Goal: Information Seeking & Learning: Learn about a topic

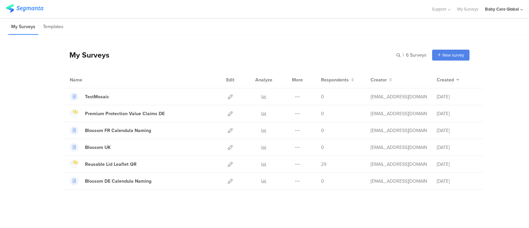
click at [497, 7] on div "Baby Care Global" at bounding box center [502, 9] width 34 height 6
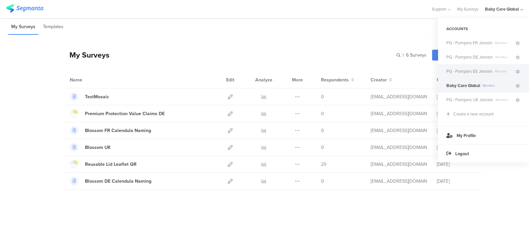
click at [472, 70] on span "PG - Pampers ES Janrain" at bounding box center [469, 71] width 46 height 6
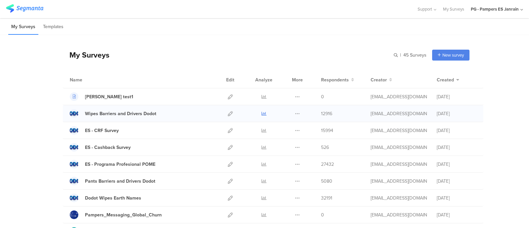
click at [261, 112] on icon at bounding box center [263, 113] width 5 height 5
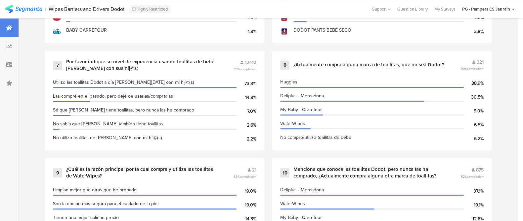
scroll to position [596, 0]
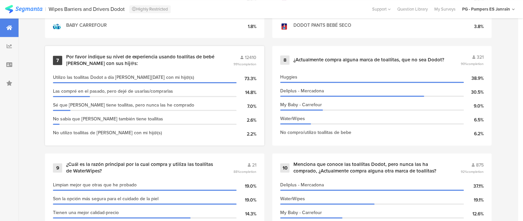
click at [196, 57] on div "Por favor indique su nivel de experiencia usando toallitas de bebé [PERSON_NAME…" at bounding box center [141, 60] width 151 height 13
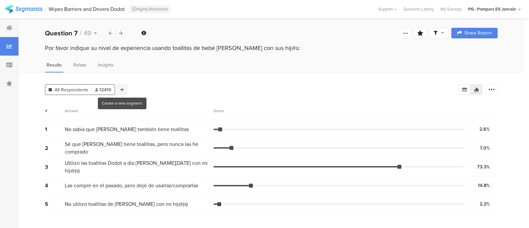
click at [122, 92] on div at bounding box center [122, 89] width 11 height 11
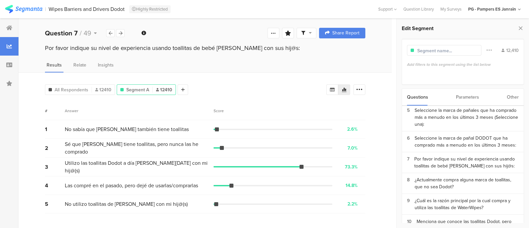
scroll to position [109, 0]
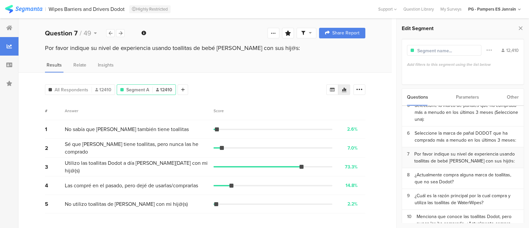
click at [444, 159] on div "Por favor indique su nivel de experiencia usando toallitas de bebé [PERSON_NAME…" at bounding box center [466, 157] width 104 height 14
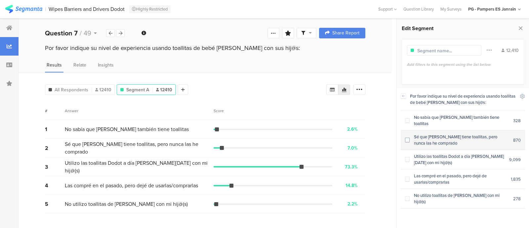
click at [407, 137] on span at bounding box center [407, 139] width 5 height 5
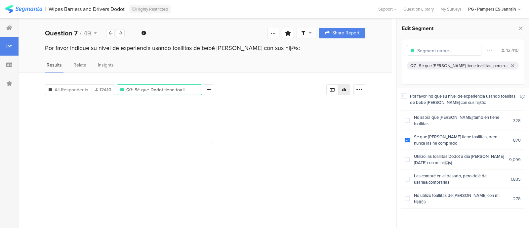
click at [420, 54] on div at bounding box center [444, 50] width 74 height 11
click at [420, 53] on input "text" at bounding box center [446, 50] width 58 height 7
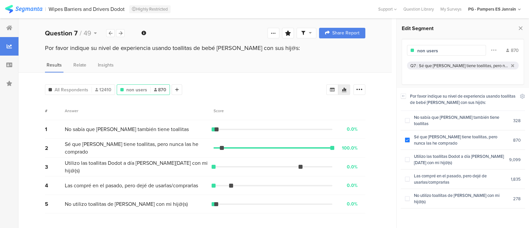
type input "non users"
click at [464, 206] on div "Por favor indique su nivel de experiencia usando toallitas de bebé Dodot con su…" at bounding box center [463, 156] width 124 height 136
click at [175, 87] on icon at bounding box center [177, 89] width 4 height 5
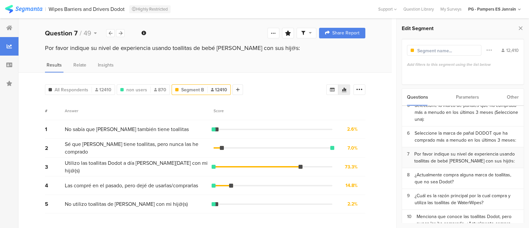
click at [430, 164] on div "Por favor indique su nivel de experiencia usando toallitas de bebé [PERSON_NAME…" at bounding box center [466, 157] width 104 height 14
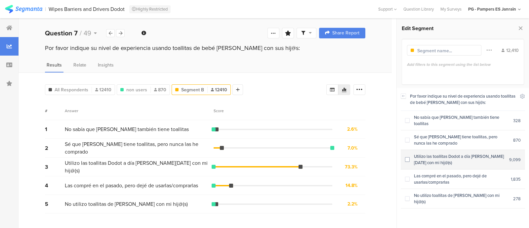
click at [437, 153] on div "Utilizo las toallitas Dodot a día [PERSON_NAME][DATE] con mi hij@(s)" at bounding box center [458, 159] width 99 height 13
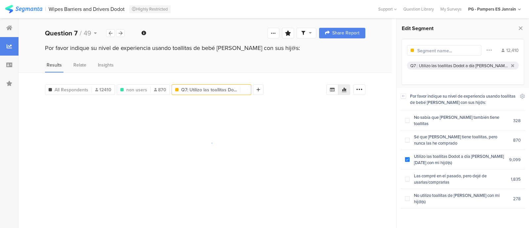
click at [429, 53] on input "text" at bounding box center [446, 50] width 58 height 7
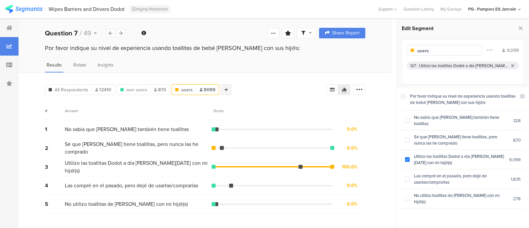
type input "users"
click at [225, 88] on icon at bounding box center [226, 89] width 4 height 5
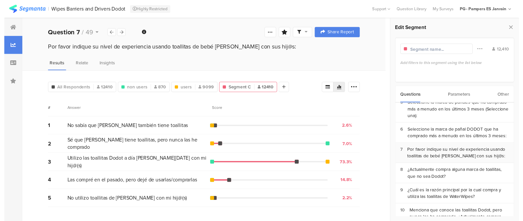
scroll to position [126, 0]
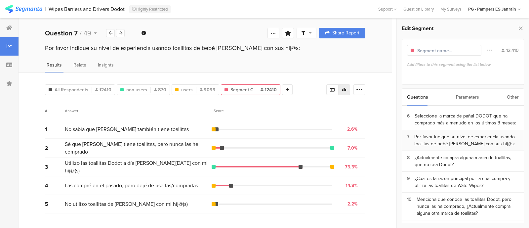
click at [448, 142] on div "Por favor indique su nivel de experiencia usando toallitas de bebé [PERSON_NAME…" at bounding box center [466, 140] width 104 height 14
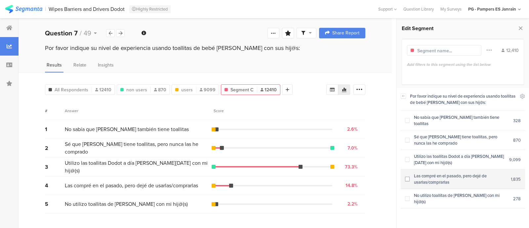
click at [415, 173] on div "Las compré en el pasado, pero dejé de usarlas/comprarlas" at bounding box center [459, 179] width 101 height 13
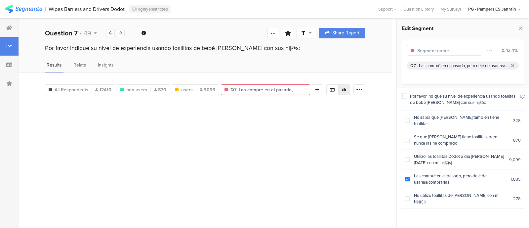
click at [423, 52] on input "text" at bounding box center [446, 50] width 58 height 7
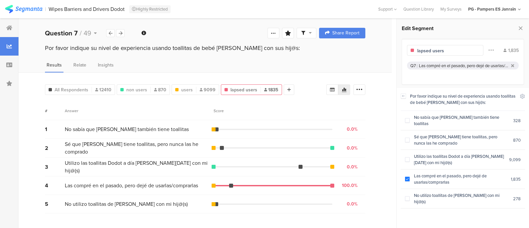
type input "lapsed users"
click at [297, 95] on div "All Respondents 12410 non users 870 users 9099 lapsed users 1835 Add Segment Se…" at bounding box center [205, 149] width 373 height 155
click at [287, 87] on icon at bounding box center [289, 89] width 4 height 5
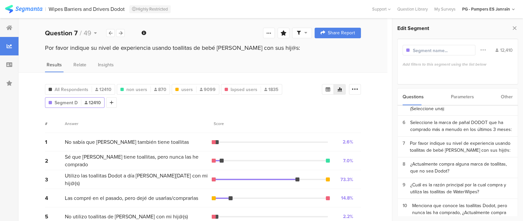
click at [434, 52] on input "text" at bounding box center [441, 50] width 58 height 7
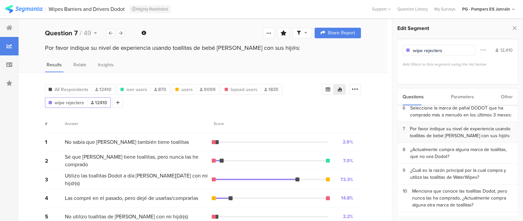
click at [433, 129] on div "Por favor indique su nivel de experiencia usando toallitas de bebé [PERSON_NAME…" at bounding box center [460, 133] width 103 height 14
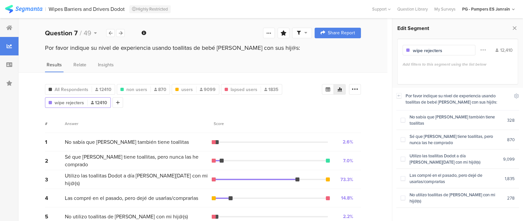
scroll to position [8, 0]
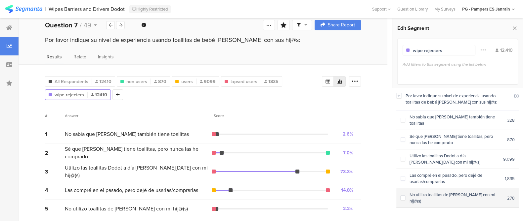
click at [403, 196] on span at bounding box center [402, 198] width 5 height 5
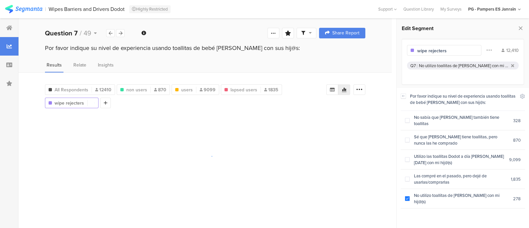
click at [366, 63] on div "Results Relate Insights" at bounding box center [205, 66] width 373 height 11
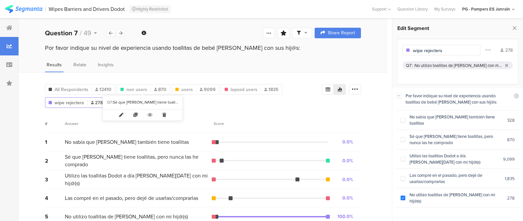
click at [120, 111] on icon at bounding box center [121, 115] width 14 height 11
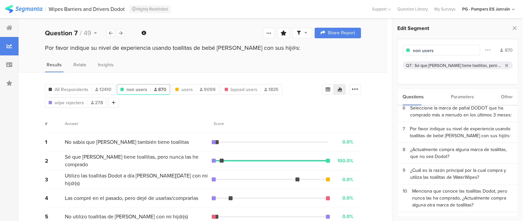
click at [435, 52] on input "non users" at bounding box center [441, 50] width 58 height 7
click at [366, 75] on div "All Respondents 12410 non trialists 870 users 9099 lapsed users 1835 Q7 : No ut…" at bounding box center [203, 151] width 369 height 159
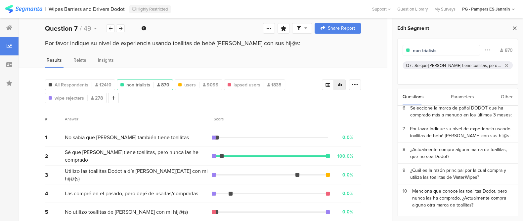
click at [513, 29] on icon at bounding box center [514, 27] width 7 height 9
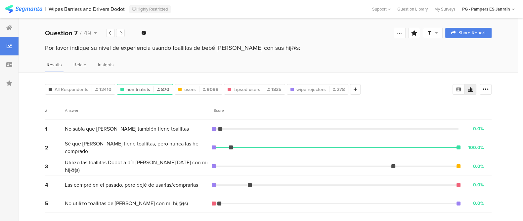
scroll to position [0, 0]
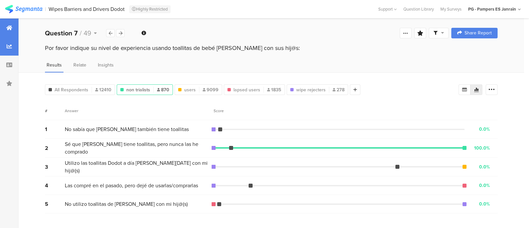
click at [4, 29] on div at bounding box center [9, 28] width 19 height 19
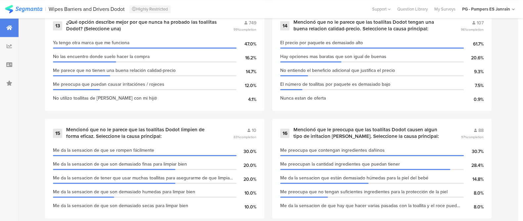
scroll to position [955, 0]
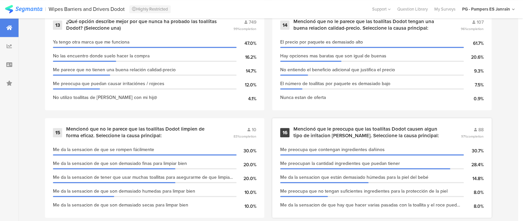
click at [312, 137] on div "16 Mencionó que le preocupa que las toallitas Dodot causen algun tipo de irrita…" at bounding box center [381, 168] width 219 height 100
click at [331, 128] on div "Mencionó que le preocupa que las toallitas Dodot causen algun tipo de irritacio…" at bounding box center [368, 132] width 151 height 13
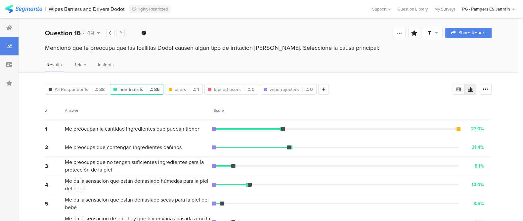
click at [121, 34] on icon at bounding box center [121, 33] width 4 height 4
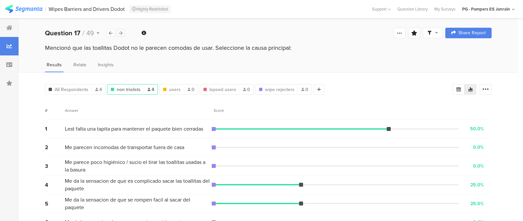
click at [124, 34] on div at bounding box center [120, 33] width 9 height 8
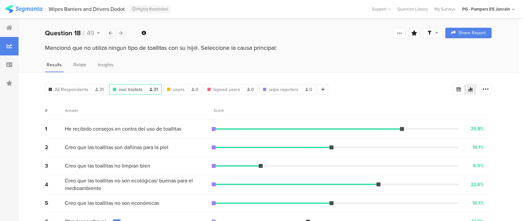
click at [124, 34] on div at bounding box center [120, 33] width 9 height 8
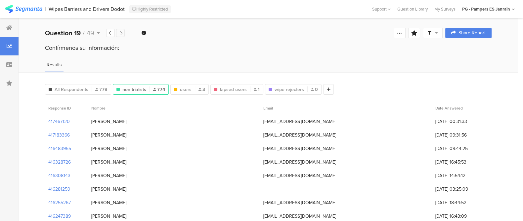
click at [124, 34] on div at bounding box center [120, 33] width 9 height 8
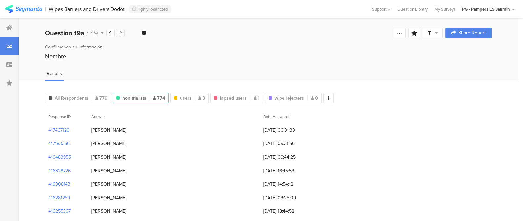
click at [124, 34] on div at bounding box center [120, 33] width 9 height 8
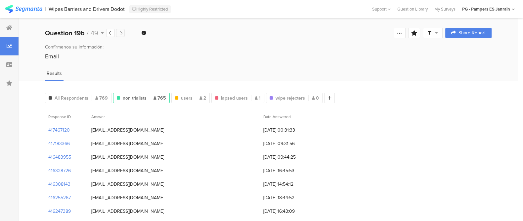
click at [124, 34] on div at bounding box center [120, 33] width 9 height 8
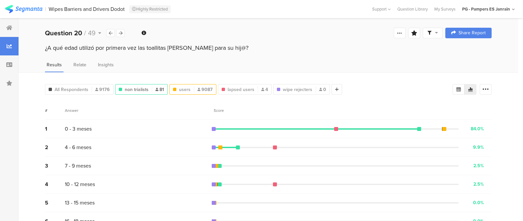
click at [185, 92] on div "users 9087" at bounding box center [192, 89] width 47 height 11
click at [122, 32] on icon at bounding box center [121, 33] width 4 height 4
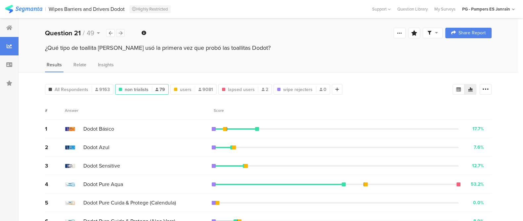
click at [122, 32] on icon at bounding box center [121, 33] width 4 height 4
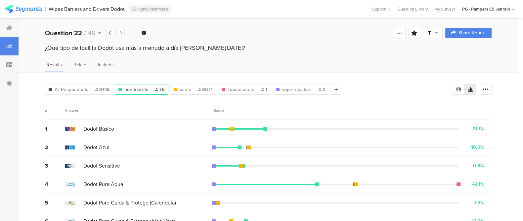
click at [122, 32] on icon at bounding box center [121, 33] width 4 height 4
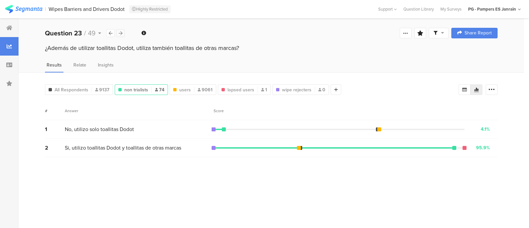
click at [122, 32] on icon at bounding box center [121, 33] width 4 height 4
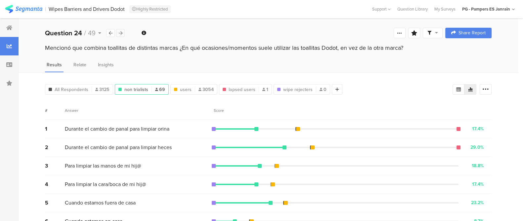
click at [122, 32] on icon at bounding box center [121, 33] width 4 height 4
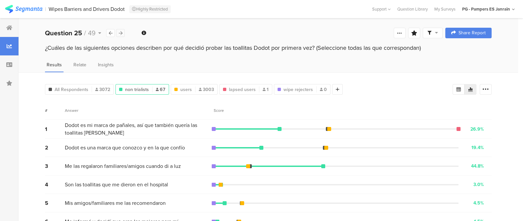
click at [122, 32] on icon at bounding box center [121, 33] width 4 height 4
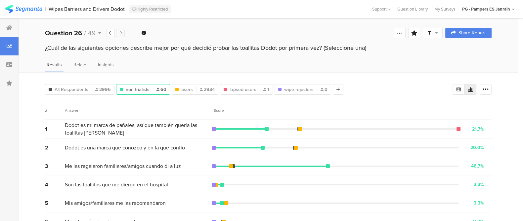
click at [122, 32] on icon at bounding box center [121, 33] width 4 height 4
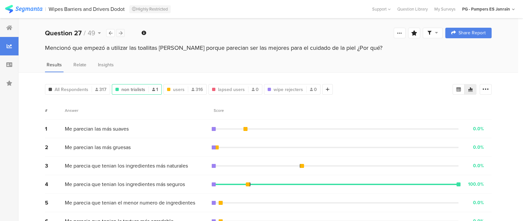
click at [122, 32] on icon at bounding box center [121, 33] width 4 height 4
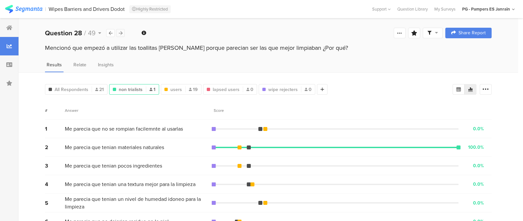
click at [122, 32] on icon at bounding box center [121, 33] width 4 height 4
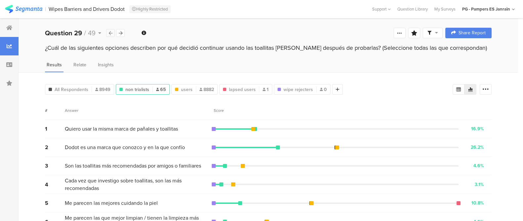
click at [109, 34] on icon at bounding box center [111, 33] width 4 height 4
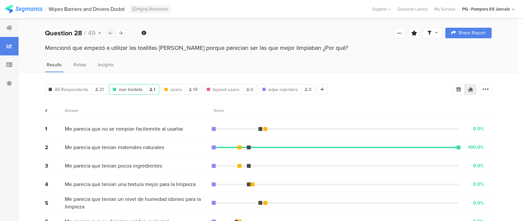
click at [109, 34] on icon at bounding box center [111, 33] width 4 height 4
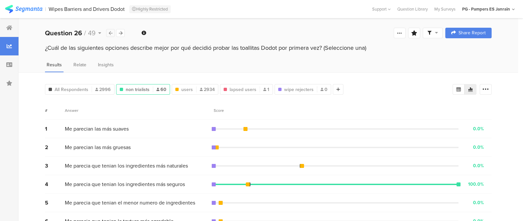
click at [109, 34] on icon at bounding box center [111, 33] width 4 height 4
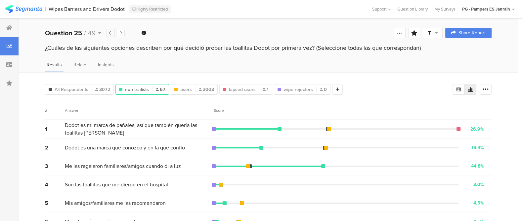
click at [109, 34] on icon at bounding box center [111, 33] width 4 height 4
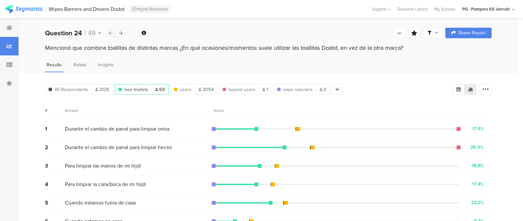
click at [109, 34] on icon at bounding box center [111, 33] width 4 height 4
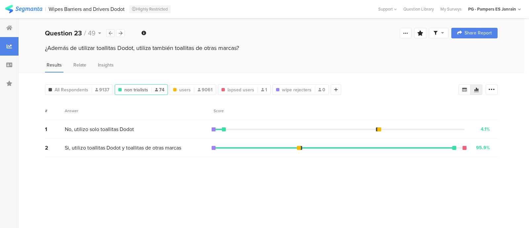
click at [109, 34] on icon at bounding box center [111, 33] width 4 height 4
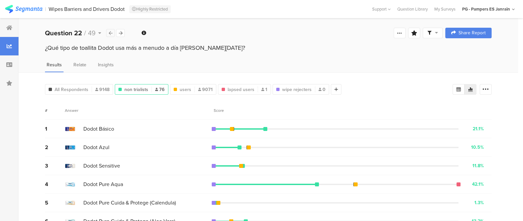
click at [109, 34] on icon at bounding box center [111, 33] width 4 height 4
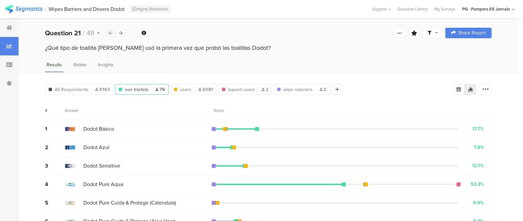
click at [109, 34] on icon at bounding box center [111, 33] width 4 height 4
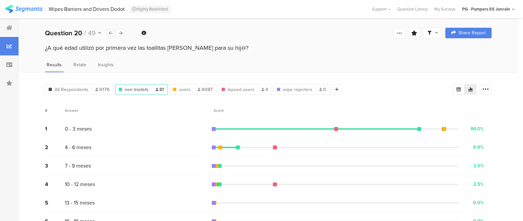
click at [109, 34] on icon at bounding box center [111, 33] width 4 height 4
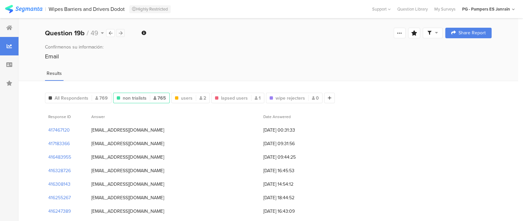
click at [122, 34] on div at bounding box center [120, 33] width 9 height 8
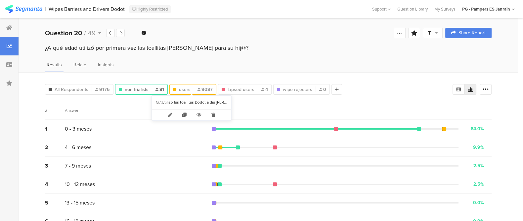
click at [177, 88] on div "users 9087" at bounding box center [193, 89] width 46 height 7
type input "users"
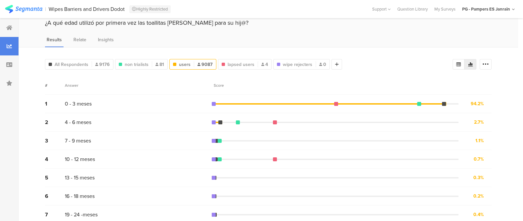
scroll to position [11, 0]
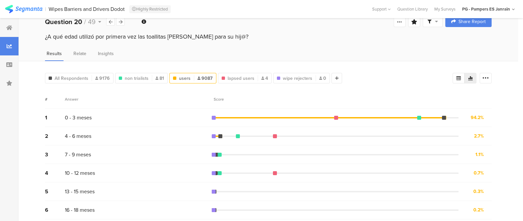
drag, startPoint x: 221, startPoint y: 33, endPoint x: 48, endPoint y: 36, distance: 172.9
click at [48, 36] on div "¿A qué edad utilizó por primera vez las toallitas [PERSON_NAME] para su hij@?" at bounding box center [268, 36] width 446 height 9
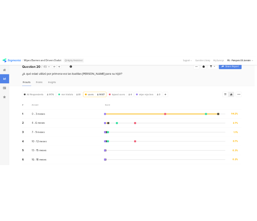
scroll to position [11, 1]
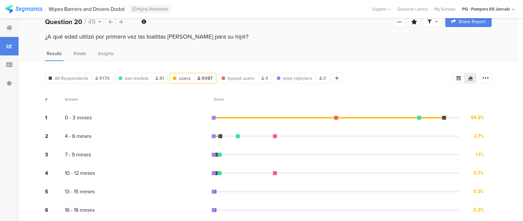
click at [45, 35] on div "¿A qué edad utilizó por primera vez las toallitas [PERSON_NAME] para su hij@?" at bounding box center [268, 37] width 499 height 11
drag, startPoint x: 218, startPoint y: 35, endPoint x: 43, endPoint y: 36, distance: 175.5
click at [43, 36] on div "¿A qué edad utilizó por primera vez las toallitas [PERSON_NAME] para su hij@?" at bounding box center [268, 37] width 499 height 11
copy div "¿A qué edad utilizó por primera vez las toallitas [PERSON_NAME] para su hij@?"
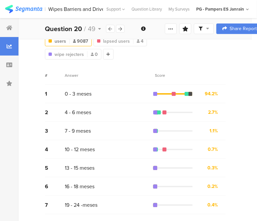
scroll to position [71, 0]
click at [123, 27] on div at bounding box center [120, 29] width 9 height 8
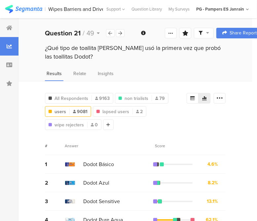
drag, startPoint x: 44, startPoint y: 47, endPoint x: 64, endPoint y: 58, distance: 23.2
click at [64, 58] on div "¿Qué tipo de toallita [PERSON_NAME] usó la primera vez que probó las toallitas …" at bounding box center [136, 53] width 234 height 19
copy div "¿Qué tipo de toallita [PERSON_NAME] usó la primera vez que probó las toallitas …"
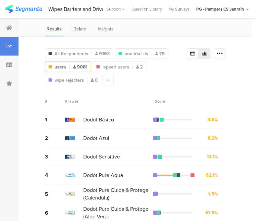
scroll to position [49, 0]
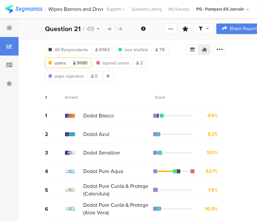
click at [119, 27] on icon at bounding box center [121, 29] width 4 height 4
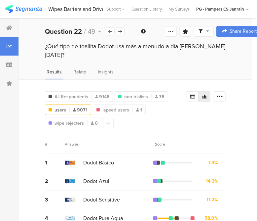
scroll to position [2, 0]
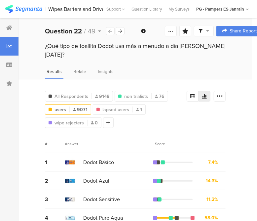
click at [46, 44] on div "¿Qué tipo de toallita Dodot usa más a menudo a día de hoy?" at bounding box center [135, 50] width 181 height 17
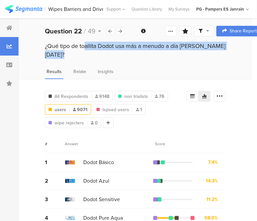
click at [46, 44] on div "¿Qué tipo de toallita Dodot usa más a menudo a día de hoy?" at bounding box center [135, 50] width 181 height 17
copy section "¿Qué tipo de toallita Dodot usa más a menudo a día de hoy?"
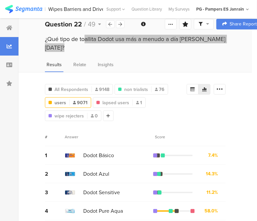
scroll to position [9, 0]
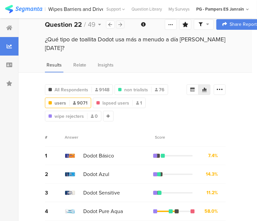
click at [120, 26] on icon at bounding box center [121, 24] width 4 height 4
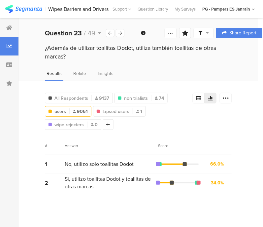
drag, startPoint x: 46, startPoint y: 47, endPoint x: 64, endPoint y: 56, distance: 20.8
click at [64, 56] on div "¿Además de utilizar toallitas Dodot, utiliza también toallitas de otras marcas?" at bounding box center [138, 52] width 187 height 17
click at [67, 57] on div "¿Además de utilizar toallitas Dodot, utiliza también toallitas de otras marcas?" at bounding box center [138, 52] width 187 height 17
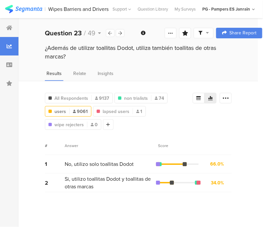
drag, startPoint x: 67, startPoint y: 57, endPoint x: 50, endPoint y: 52, distance: 17.5
drag, startPoint x: 50, startPoint y: 52, endPoint x: 67, endPoint y: 54, distance: 17.3
click at [67, 54] on section "Welcome page 1 ¿Que edad tiene su hij@ más pequeñ@? 2 ¿En qué supermercados sue…" at bounding box center [139, 122] width 240 height 209
click at [67, 54] on div "¿Además de utilizar toallitas Dodot, utiliza también toallitas de otras marcas?" at bounding box center [138, 52] width 187 height 17
drag, startPoint x: 67, startPoint y: 54, endPoint x: 45, endPoint y: 49, distance: 23.2
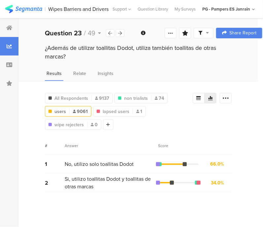
click at [45, 49] on div "¿Además de utilizar toallitas Dodot, utiliza también toallitas de otras marcas?" at bounding box center [139, 53] width 240 height 19
copy div "¿Además de utilizar toallitas Dodot, utiliza también toallitas de otras marcas?"
click at [119, 34] on icon at bounding box center [121, 33] width 4 height 4
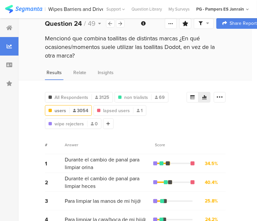
scroll to position [16, 0]
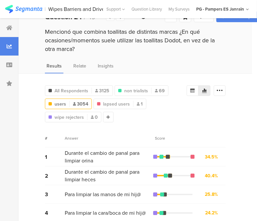
drag, startPoint x: 64, startPoint y: 48, endPoint x: 45, endPoint y: 28, distance: 27.8
click at [45, 28] on div "Mencionó que combina toallitas de distintas marcas ¿En qué ocasiones/momentos s…" at bounding box center [135, 40] width 181 height 26
copy div "Mencionó que combina toallitas de distintas marcas ¿En qué ocasiones/momentos s…"
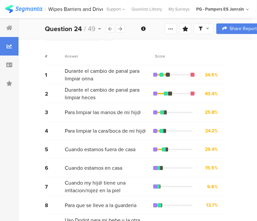
scroll to position [138, 0]
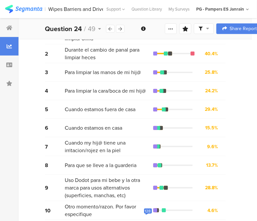
click at [150, 208] on div "128" at bounding box center [148, 210] width 6 height 5
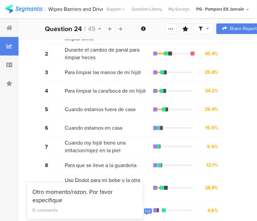
click at [226, 144] on div "9.6% 294 votes" at bounding box center [209, 146] width 33 height 8
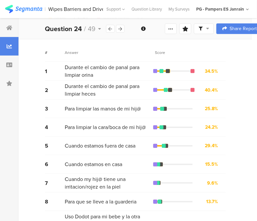
scroll to position [98, 0]
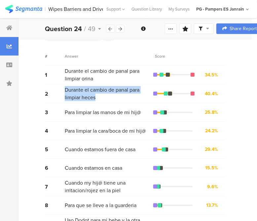
drag, startPoint x: 97, startPoint y: 95, endPoint x: 65, endPoint y: 88, distance: 33.3
click at [65, 88] on span "Durante el cambio de panal para limpiar heces" at bounding box center [108, 93] width 87 height 15
copy span "Durante el cambio de panal para limpiar heces"
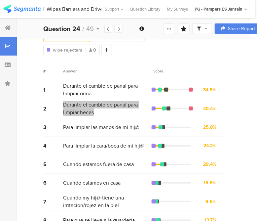
scroll to position [81, 2]
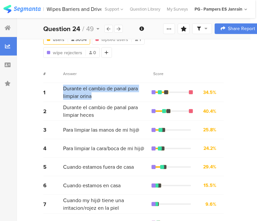
drag, startPoint x: 59, startPoint y: 87, endPoint x: 91, endPoint y: 94, distance: 32.7
click at [91, 94] on div "1 Durante el cambio de panal para limpiar orina 34.5% 1054 votes" at bounding box center [133, 92] width 181 height 19
copy div "Durante el cambio de panal para limpiar orina"
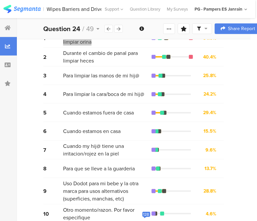
scroll to position [138, 2]
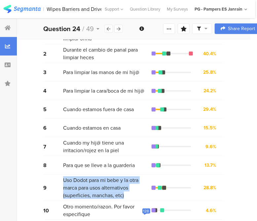
drag, startPoint x: 127, startPoint y: 192, endPoint x: 62, endPoint y: 179, distance: 66.2
click at [62, 179] on div "9 Uso Dodot para mi bebe y la otra marca para usos alternativos (superficies, m…" at bounding box center [133, 188] width 181 height 26
copy div "Uso Dodot para mi bebe y la otra marca para usos alternativos (superficies, man…"
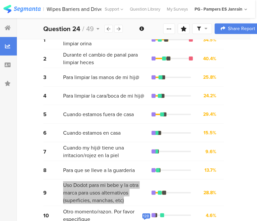
scroll to position [132, 2]
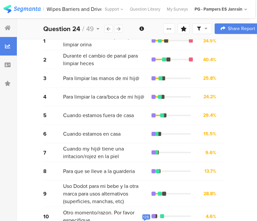
click at [90, 113] on span "Cuando estamos fuera de casa" at bounding box center [98, 115] width 71 height 8
copy div "Cuando estamos fuera de casa"
click at [101, 186] on span "Uso Dodot para mi bebe y la otra marca para usos alternativos (superficies, man…" at bounding box center [106, 193] width 87 height 23
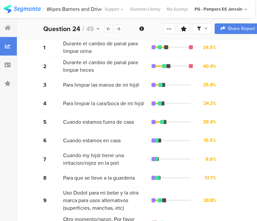
scroll to position [125, 2]
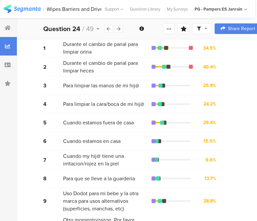
click at [73, 101] on span "Para limpiar la cara/boca de mi hij@" at bounding box center [103, 104] width 81 height 8
click at [68, 83] on span "Para limpiar las manos de mi hij@" at bounding box center [101, 86] width 76 height 8
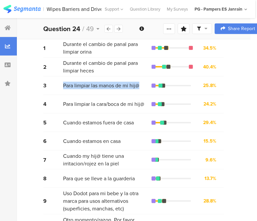
click at [68, 83] on span "Para limpiar las manos de mi hij@" at bounding box center [101, 86] width 76 height 8
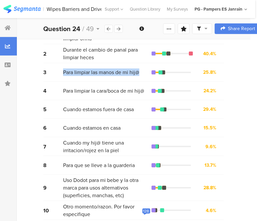
scroll to position [87, 1]
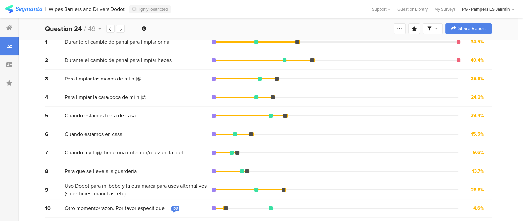
click at [172, 208] on div "128" at bounding box center [175, 209] width 6 height 5
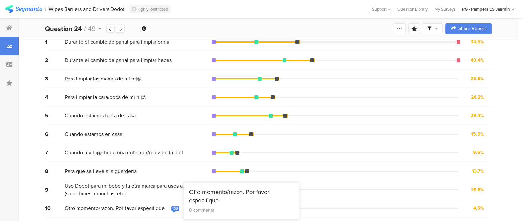
click at [310, 47] on div "1 Durante el cambio de panal para limpiar orina 34.5% 1054 votes" at bounding box center [268, 42] width 446 height 19
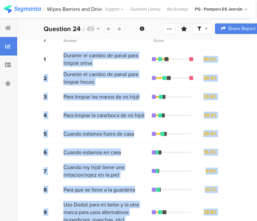
scroll to position [138, 1]
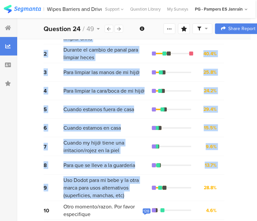
drag, startPoint x: 63, startPoint y: 80, endPoint x: 125, endPoint y: 194, distance: 128.8
click at [125, 194] on div "1 Durante el cambio de panal para limpiar orina 34.5% 1054 votes 2 Durante el c…" at bounding box center [134, 122] width 181 height 194
copy div "Durante el cambio de panal para limpiar orina 34.5% 1054 votes 2 Durante el cam…"
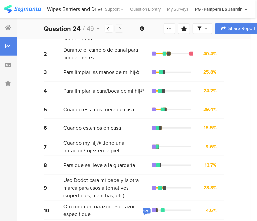
click at [122, 27] on div at bounding box center [119, 29] width 9 height 8
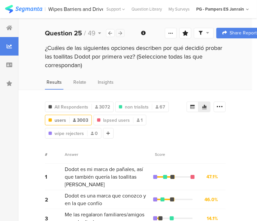
click at [119, 34] on icon at bounding box center [121, 33] width 4 height 4
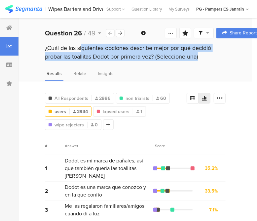
drag, startPoint x: 43, startPoint y: 47, endPoint x: 139, endPoint y: 60, distance: 96.7
click at [139, 60] on div "¿Cuál de las siguientes opciones describe mejor por qué decidió probar las toal…" at bounding box center [136, 53] width 234 height 19
copy div "¿Cuál de las siguientes opciones describe mejor por qué decidió probar las toal…"
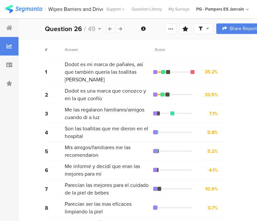
scroll to position [97, 0]
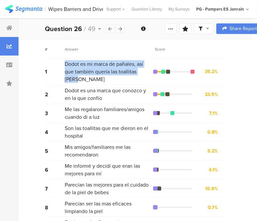
drag, startPoint x: 65, startPoint y: 61, endPoint x: 142, endPoint y: 70, distance: 77.9
click at [142, 70] on span "Dodot es mi marca de pañales, así que también quería las toallitas [PERSON_NAME]" at bounding box center [108, 71] width 87 height 23
copy span "Dodot es mi marca de pañales, así que también quería las toallitas [PERSON_NAME]"
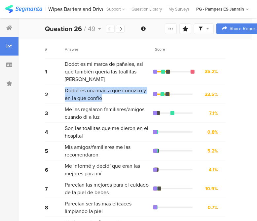
drag, startPoint x: 93, startPoint y: 90, endPoint x: 65, endPoint y: 78, distance: 30.5
click at [65, 87] on span "Dodot es una marca que conozco y en la que confío" at bounding box center [108, 94] width 87 height 15
copy span "Dodot es una marca que conozco y en la que confío"
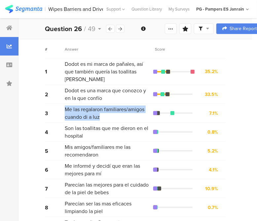
drag, startPoint x: 102, startPoint y: 108, endPoint x: 65, endPoint y: 98, distance: 38.3
click at [65, 88] on span "Me las regalaron familiares/amigos cuando di a luz" at bounding box center [108, 112] width 87 height 15
copy span "Me las regalaron familiares/amigos cuando di a luz"
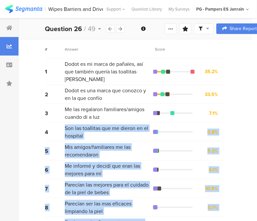
scroll to position [141, 0]
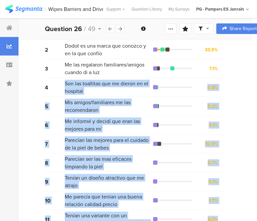
drag, startPoint x: 65, startPoint y: 120, endPoint x: 224, endPoint y: 207, distance: 180.7
click at [224, 88] on div "1 Dodot es mi marca de pañales, así que también quería las toallitas Dodot 35.2…" at bounding box center [135, 121] width 181 height 215
copy div "Son las toallitas que me dieron en el hospital 0.8% 24 votes 5 Mis amigos/famil…"
click at [165, 88] on div "5 Mis amigos/familiares me las recomendaron 5.2% 152 votes" at bounding box center [135, 106] width 181 height 19
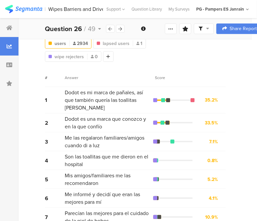
scroll to position [66, 0]
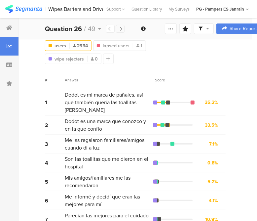
click at [122, 25] on div at bounding box center [120, 29] width 9 height 8
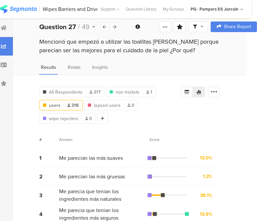
scroll to position [6, 6]
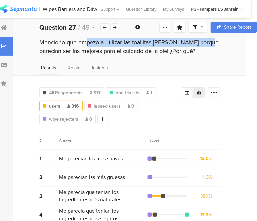
drag, startPoint x: 38, startPoint y: 42, endPoint x: 167, endPoint y: 43, distance: 129.2
click at [167, 43] on div "Mencionó que empezó a utilizar las toallitas [PERSON_NAME] porque parecian ser …" at bounding box center [130, 47] width 234 height 19
drag, startPoint x: 164, startPoint y: 51, endPoint x: 40, endPoint y: 40, distance: 124.4
click at [40, 40] on div "Mencionó que empezó a utilizar las toallitas [PERSON_NAME] porque parecian ser …" at bounding box center [129, 46] width 181 height 17
copy div "Mencionó que empezó a utilizar las toallitas [PERSON_NAME] porque parecian ser …"
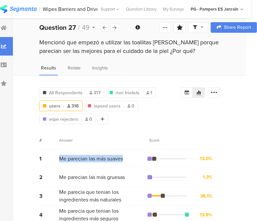
drag, startPoint x: 59, startPoint y: 160, endPoint x: 127, endPoint y: 154, distance: 67.4
click at [127, 88] on div "Me parecian las más suaves" at bounding box center [104, 159] width 91 height 8
copy span "Me parecian las más suaves"
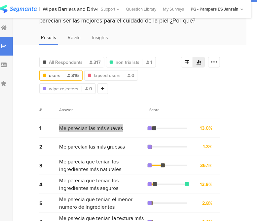
scroll to position [39, 6]
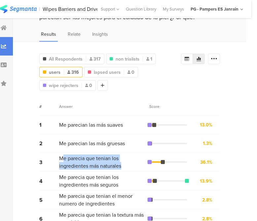
drag, startPoint x: 61, startPoint y: 157, endPoint x: 94, endPoint y: 161, distance: 32.3
click at [94, 88] on span "Me parecia que tenian los ingredientes más naturales" at bounding box center [102, 161] width 87 height 15
drag, startPoint x: 94, startPoint y: 165, endPoint x: 56, endPoint y: 156, distance: 39.0
click at [56, 88] on div "3 Me parecia que tenian los ingredientes más naturales 36.1% 114 votes" at bounding box center [129, 162] width 181 height 19
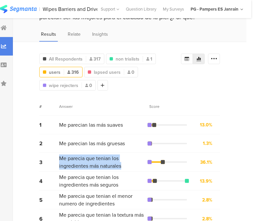
copy div "Me parecia que tenian los ingredientes más naturales"
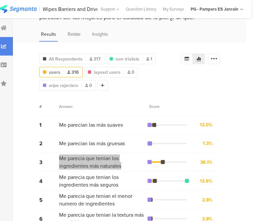
scroll to position [52, 6]
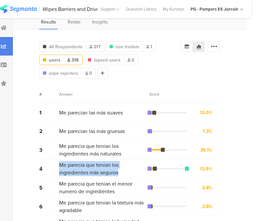
drag, startPoint x: 97, startPoint y: 169, endPoint x: 58, endPoint y: 164, distance: 38.4
click at [59, 88] on span "Me parecia que tenian los ingredientes más seguros" at bounding box center [102, 168] width 87 height 15
copy span "Me parecia que tenian los ingredientes más seguros"
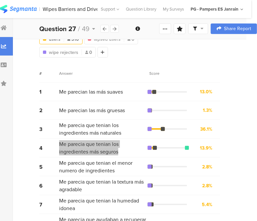
scroll to position [73, 6]
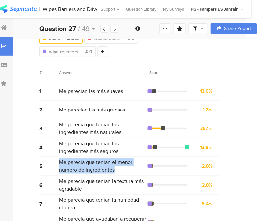
drag, startPoint x: 123, startPoint y: 168, endPoint x: 58, endPoint y: 159, distance: 65.4
click at [59, 88] on span "Me parecia que tenian el menor numero de ingredientes" at bounding box center [102, 165] width 87 height 15
copy span "Me parecia que tenian el menor numero de ingredientes"
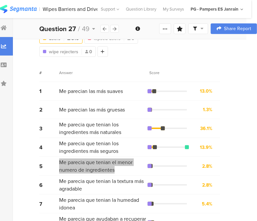
scroll to position [96, 6]
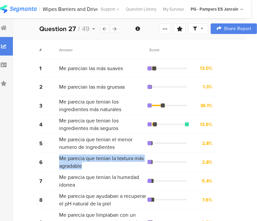
drag, startPoint x: 87, startPoint y: 161, endPoint x: 58, endPoint y: 158, distance: 29.3
click at [59, 88] on span "Me parecia que tenian la textura más agradable" at bounding box center [102, 161] width 87 height 15
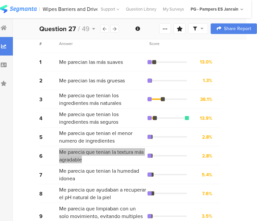
scroll to position [136, 6]
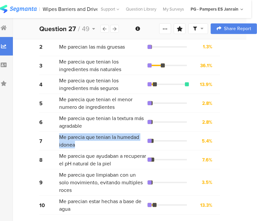
drag, startPoint x: 73, startPoint y: 141, endPoint x: 55, endPoint y: 135, distance: 19.1
click at [55, 88] on div "7 Me parecia que tenian la humedad idonea 5.4% 17 votes" at bounding box center [129, 141] width 181 height 19
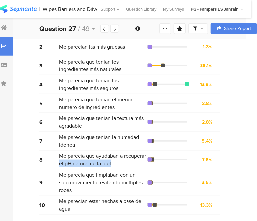
drag, startPoint x: 117, startPoint y: 162, endPoint x: 56, endPoint y: 156, distance: 61.1
click at [56, 88] on div "8 Me parecia que ayudaban a recuperar el pH natural de la piel 7.6% 24 votes" at bounding box center [129, 159] width 181 height 19
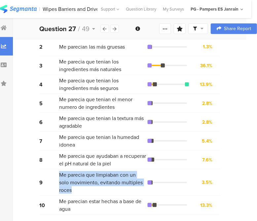
drag, startPoint x: 144, startPoint y: 180, endPoint x: 56, endPoint y: 169, distance: 89.3
click at [56, 88] on div "9 Me parecia que limpiaban con un solo movimiento, evitando multiples roces 3.5…" at bounding box center [129, 182] width 181 height 26
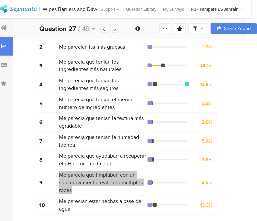
scroll to position [141, 6]
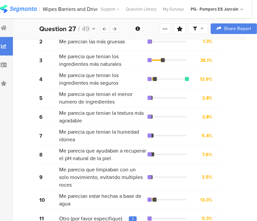
drag, startPoint x: 78, startPoint y: 190, endPoint x: 59, endPoint y: 185, distance: 19.1
click at [59, 88] on span "Me parecian estar hechas a base de agua" at bounding box center [102, 199] width 87 height 15
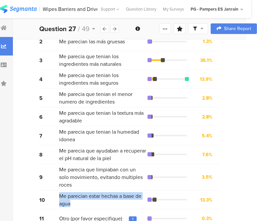
drag, startPoint x: 58, startPoint y: 182, endPoint x: 70, endPoint y: 192, distance: 16.0
click at [70, 88] on div "10 Me parecian estar hechas a base de agua 13.3% 42 votes" at bounding box center [129, 199] width 181 height 19
click at [70, 88] on span "Me parecian estar hechas a base de agua" at bounding box center [102, 199] width 87 height 15
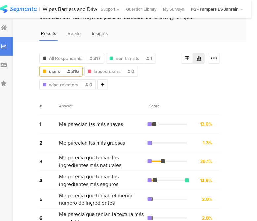
scroll to position [11, 6]
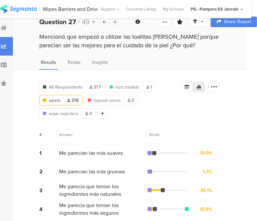
click at [115, 24] on icon at bounding box center [115, 22] width 4 height 4
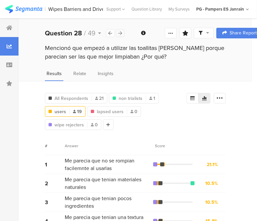
click at [120, 34] on icon at bounding box center [121, 33] width 4 height 4
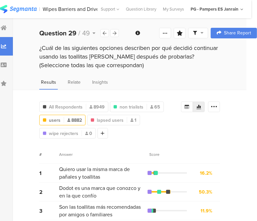
scroll to position [2, 6]
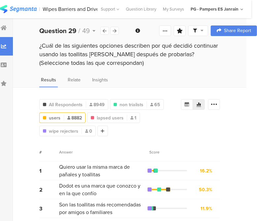
drag, startPoint x: 94, startPoint y: 61, endPoint x: 37, endPoint y: 47, distance: 58.5
click at [37, 47] on div "¿Cuál de las siguientes opciones describen por qué decidió continuar usando las…" at bounding box center [130, 55] width 234 height 28
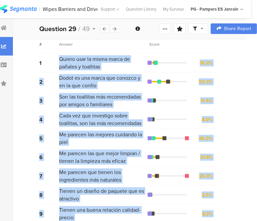
scroll to position [168, 6]
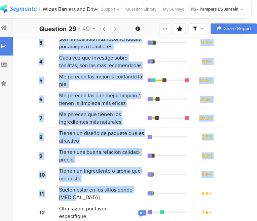
drag, startPoint x: 59, startPoint y: 57, endPoint x: 137, endPoint y: 190, distance: 154.6
click at [137, 88] on div "1 Quiero usar la misma marca de pañales y toallitas 16.2% 1441 votes 2 Dodot es…" at bounding box center [129, 109] width 181 height 226
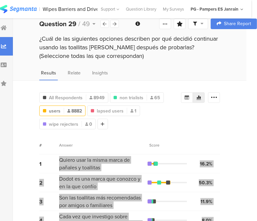
scroll to position [4, 6]
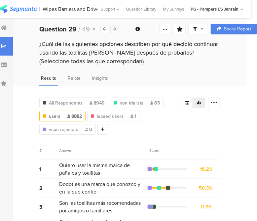
click at [114, 27] on icon at bounding box center [115, 29] width 4 height 4
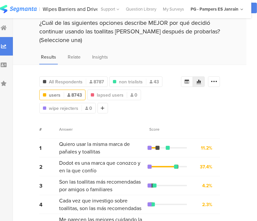
scroll to position [0, 6]
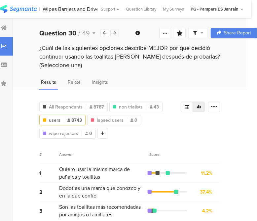
click at [114, 35] on div at bounding box center [114, 33] width 9 height 8
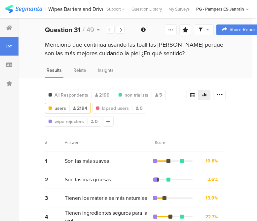
scroll to position [4, 0]
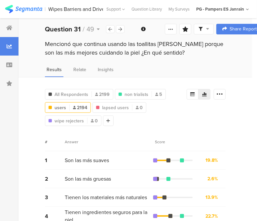
click at [134, 88] on div "2 Son las más gruesas 2.6% 57 votes" at bounding box center [135, 179] width 181 height 19
drag, startPoint x: 158, startPoint y: 53, endPoint x: 46, endPoint y: 44, distance: 112.4
click at [46, 44] on div "Mencionó que continua usando las toallitas [PERSON_NAME] porque son las más mej…" at bounding box center [135, 48] width 181 height 17
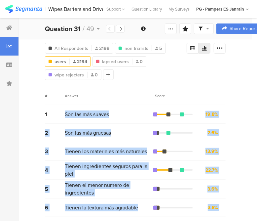
scroll to position [141, 0]
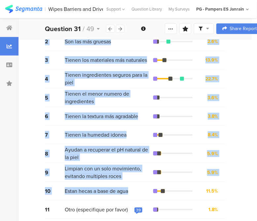
drag, startPoint x: 66, startPoint y: 122, endPoint x: 130, endPoint y: 188, distance: 92.3
click at [130, 88] on div "1 Son las más suaves 19.8% 434 votes 2 Son las más gruesas 2.6% 57 votes 3 Tien…" at bounding box center [135, 116] width 181 height 205
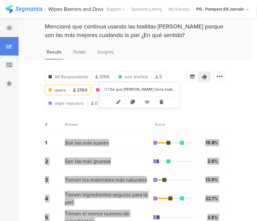
scroll to position [0, 0]
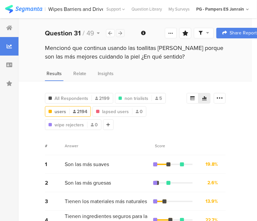
click at [120, 33] on icon at bounding box center [121, 33] width 4 height 4
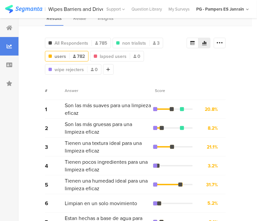
scroll to position [43, 0]
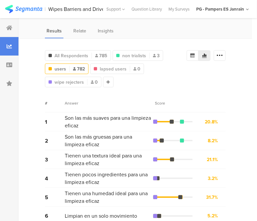
click at [24, 85] on div "All Respondents 785 non trialists 3 users 782 lapsed users 0 wipe rejecters 0 A…" at bounding box center [136, 162] width 234 height 248
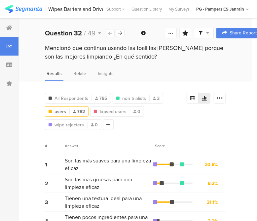
drag, startPoint x: 145, startPoint y: 54, endPoint x: 46, endPoint y: 48, distance: 99.3
click at [46, 48] on div "Mencionó que continua usando las toallitas [PERSON_NAME] porque son las mejores…" at bounding box center [135, 52] width 181 height 17
click at [69, 88] on span "Son las más suaves para una limpieza eficaz" at bounding box center [108, 164] width 87 height 15
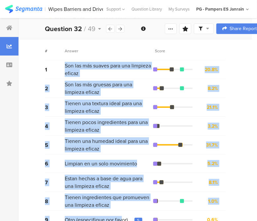
scroll to position [104, 0]
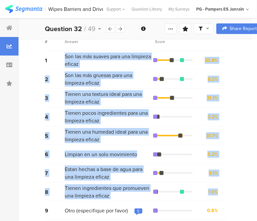
drag, startPoint x: 63, startPoint y: 68, endPoint x: 225, endPoint y: 189, distance: 201.6
click at [225, 88] on div "1 Son las más suaves para una limpieza eficaz 20.8% 163 votes 2 Son las más gru…" at bounding box center [135, 135] width 181 height 169
click at [36, 88] on div "All Respondents 785 non trialists 3 users 782 lapsed users 0 wipe rejecters 0 A…" at bounding box center [136, 101] width 234 height 248
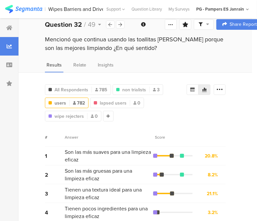
scroll to position [8, 0]
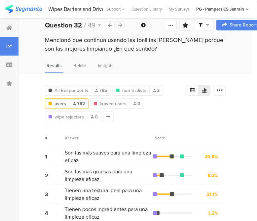
click at [122, 25] on icon at bounding box center [121, 25] width 4 height 4
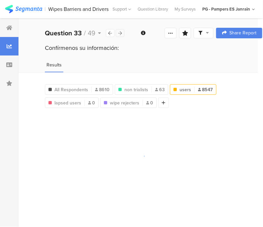
click at [120, 30] on div at bounding box center [120, 33] width 9 height 8
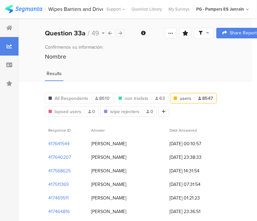
click at [120, 30] on div at bounding box center [120, 33] width 9 height 8
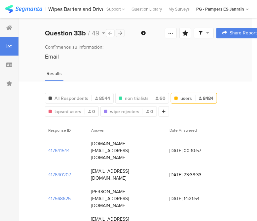
click at [120, 30] on div at bounding box center [120, 33] width 9 height 8
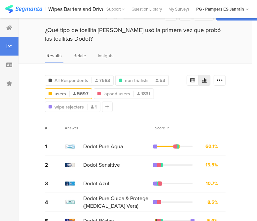
scroll to position [19, 0]
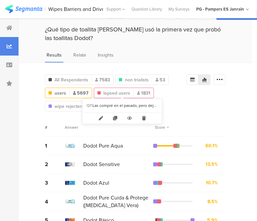
click at [137, 88] on span "1831" at bounding box center [143, 93] width 13 height 7
type input "lapsed users"
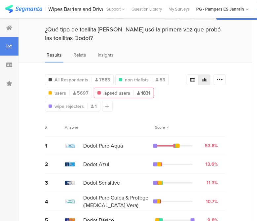
drag, startPoint x: 65, startPoint y: 38, endPoint x: 45, endPoint y: 29, distance: 21.3
click at [45, 29] on div "¿Qué tipo de toallita [PERSON_NAME] usó la primera vez que probó las toallitas …" at bounding box center [135, 33] width 181 height 17
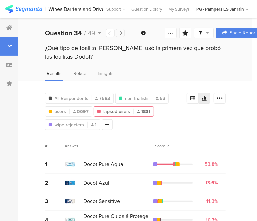
click at [120, 32] on icon at bounding box center [121, 33] width 4 height 4
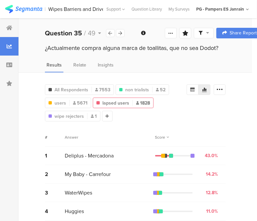
drag, startPoint x: 222, startPoint y: 48, endPoint x: 43, endPoint y: 52, distance: 178.8
click at [43, 52] on div "¿Actualmente compra alguna marca de toallitas, que no sea Dodot?" at bounding box center [136, 49] width 234 height 11
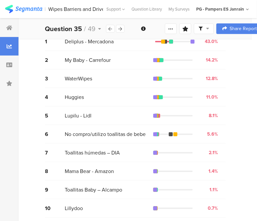
scroll to position [104, 0]
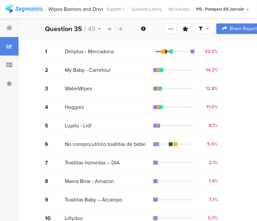
click at [117, 31] on div at bounding box center [120, 29] width 9 height 8
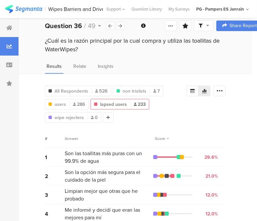
scroll to position [10, 0]
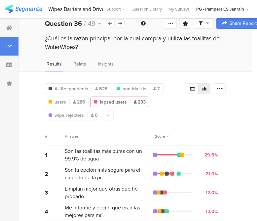
drag, startPoint x: 81, startPoint y: 49, endPoint x: 44, endPoint y: 39, distance: 38.3
click at [44, 39] on div "¿Cuál es la razón principal por la cual compra y utiliza las toallitas de Water…" at bounding box center [136, 43] width 234 height 19
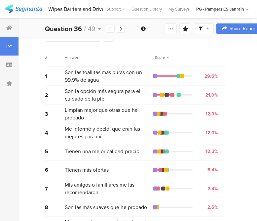
scroll to position [90, 0]
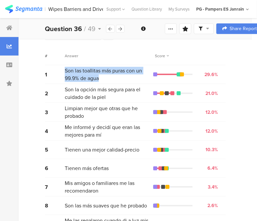
drag, startPoint x: 99, startPoint y: 78, endPoint x: 63, endPoint y: 71, distance: 36.7
click at [63, 71] on div "1 Son las toallitas más puras con un 99.9% de agua 29.6% 69 votes" at bounding box center [135, 74] width 181 height 19
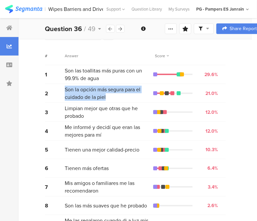
drag, startPoint x: 108, startPoint y: 94, endPoint x: 64, endPoint y: 90, distance: 44.2
click at [65, 88] on span "Son la opción más segura para el cuidado de la piel" at bounding box center [108, 93] width 87 height 15
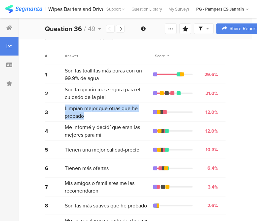
drag, startPoint x: 89, startPoint y: 112, endPoint x: 64, endPoint y: 107, distance: 24.6
click at [65, 88] on span "Limpian mejor que otras que he probado" at bounding box center [108, 111] width 87 height 15
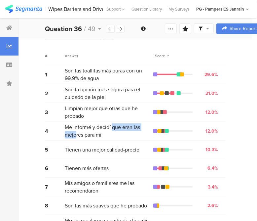
drag, startPoint x: 113, startPoint y: 128, endPoint x: 75, endPoint y: 128, distance: 38.3
click at [75, 88] on span "Me informé y decidí que eran las mejores para mí" at bounding box center [108, 130] width 87 height 15
drag, startPoint x: 112, startPoint y: 134, endPoint x: 66, endPoint y: 124, distance: 47.3
click at [66, 88] on span "Me informé y decidí que eran las mejores para mí" at bounding box center [108, 130] width 87 height 15
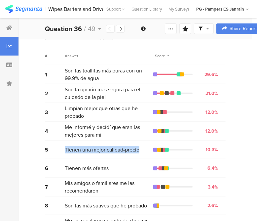
drag, startPoint x: 145, startPoint y: 147, endPoint x: 64, endPoint y: 148, distance: 81.0
click at [65, 88] on div "Tienen una mejor calidad-precio" at bounding box center [110, 150] width 91 height 8
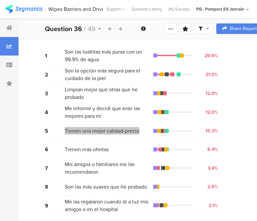
scroll to position [122, 0]
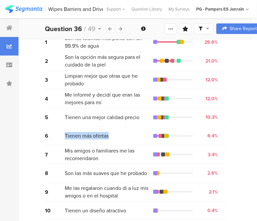
drag, startPoint x: 114, startPoint y: 132, endPoint x: 62, endPoint y: 137, distance: 52.1
click at [62, 88] on div "6 Tienen más ofertas 6.4% 15 votes" at bounding box center [135, 136] width 181 height 19
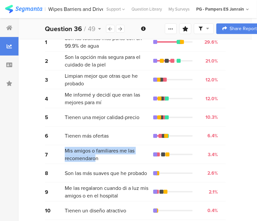
drag, startPoint x: 97, startPoint y: 156, endPoint x: 63, endPoint y: 152, distance: 34.3
click at [63, 88] on div "7 Mis amigos o familiares me las recomendaron 3.4% 8 votes" at bounding box center [135, 154] width 181 height 19
drag, startPoint x: 114, startPoint y: 155, endPoint x: 66, endPoint y: 146, distance: 48.5
click at [66, 88] on span "Mis amigos o familiares me las recomendaron" at bounding box center [108, 154] width 87 height 15
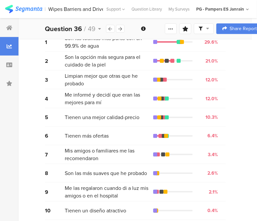
click at [147, 88] on span "Son las más suaves que he probado" at bounding box center [106, 173] width 82 height 8
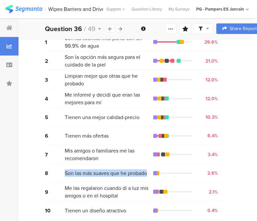
drag, startPoint x: 150, startPoint y: 169, endPoint x: 64, endPoint y: 173, distance: 86.7
click at [64, 88] on div "8 Son las más suaves que he probado 2.6% 6 votes" at bounding box center [135, 173] width 181 height 19
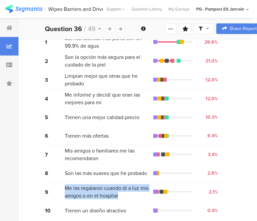
drag, startPoint x: 126, startPoint y: 191, endPoint x: 66, endPoint y: 184, distance: 60.2
click at [66, 88] on span "Me las regalaron cuando di a luz mis amigos o en el hospital" at bounding box center [108, 191] width 87 height 15
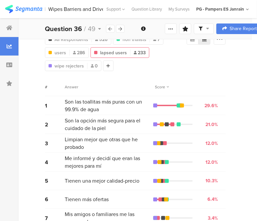
scroll to position [0, 0]
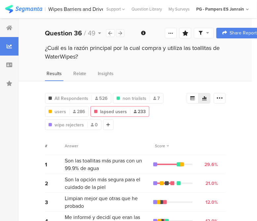
click at [123, 30] on div at bounding box center [120, 33] width 9 height 8
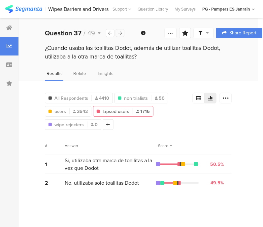
click at [122, 32] on div at bounding box center [120, 33] width 9 height 8
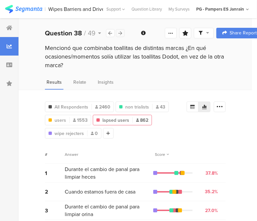
click at [120, 34] on icon at bounding box center [121, 33] width 4 height 4
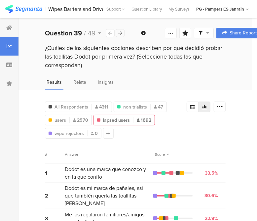
click at [122, 32] on icon at bounding box center [121, 33] width 4 height 4
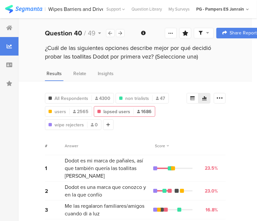
drag, startPoint x: 191, startPoint y: 56, endPoint x: 38, endPoint y: 45, distance: 153.7
click at [38, 45] on div "¿Cuál de las siguientes opciones describe mejor por qué decidió probar las toal…" at bounding box center [136, 53] width 234 height 19
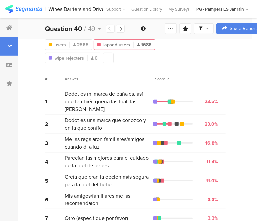
scroll to position [67, 0]
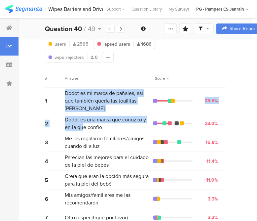
drag, startPoint x: 65, startPoint y: 91, endPoint x: 75, endPoint y: 117, distance: 28.7
click at [75, 88] on div "1 Dodot es mi marca de pañales, así que también quería las toallitas Dodot 23.5…" at bounding box center [135, 214] width 181 height 252
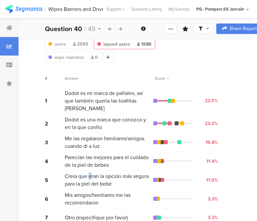
click at [91, 88] on span "Creía que eran la opción más segura para la piel del bebé" at bounding box center [108, 179] width 87 height 15
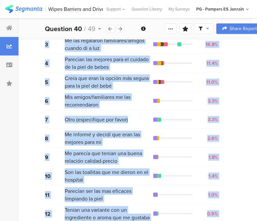
scroll to position [178, 0]
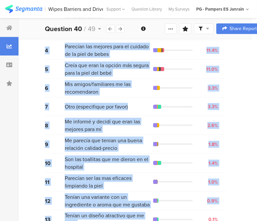
drag, startPoint x: 65, startPoint y: 91, endPoint x: 118, endPoint y: 209, distance: 129.3
click at [118, 88] on div "1 Dodot es mi marca de pañales, así que también quería las toallitas Dodot 23.5…" at bounding box center [135, 103] width 181 height 252
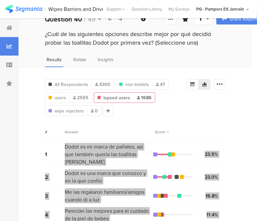
scroll to position [0, 0]
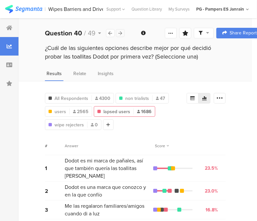
click at [120, 33] on icon at bounding box center [121, 33] width 4 height 4
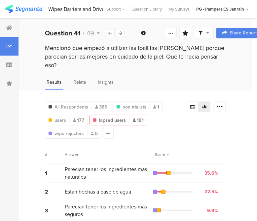
drag, startPoint x: 222, startPoint y: 55, endPoint x: 47, endPoint y: 47, distance: 175.7
click at [47, 47] on div "Mencionó que empezó a utilizar las toallitas [PERSON_NAME] porque parecian ser …" at bounding box center [135, 57] width 181 height 26
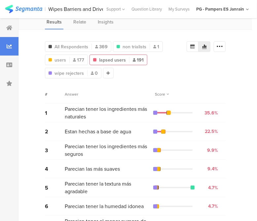
scroll to position [60, 0]
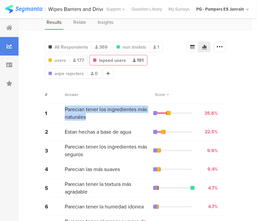
drag, startPoint x: 96, startPoint y: 107, endPoint x: 65, endPoint y: 98, distance: 31.9
click at [65, 88] on span "Parecian tener los ingredientes más naturales" at bounding box center [108, 112] width 87 height 15
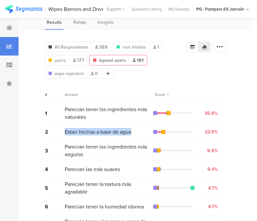
drag, startPoint x: 137, startPoint y: 121, endPoint x: 62, endPoint y: 122, distance: 74.4
click at [62, 88] on div "2 Estan hechas a base de agua 22.5% 43 votes" at bounding box center [135, 132] width 181 height 19
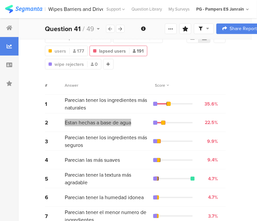
scroll to position [70, 0]
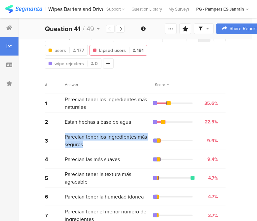
drag, startPoint x: 91, startPoint y: 136, endPoint x: 64, endPoint y: 124, distance: 28.7
click at [65, 88] on span "Parecian tener los ingredientes más seguros" at bounding box center [108, 140] width 87 height 15
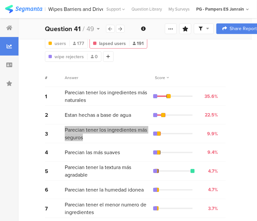
scroll to position [77, 0]
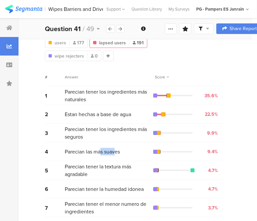
drag, startPoint x: 115, startPoint y: 138, endPoint x: 98, endPoint y: 139, distance: 16.9
click at [98, 88] on span "Parecian las más suaves" at bounding box center [92, 152] width 55 height 8
click at [134, 88] on div "Parecian las más suaves" at bounding box center [110, 152] width 91 height 8
drag, startPoint x: 129, startPoint y: 138, endPoint x: 63, endPoint y: 141, distance: 66.5
click at [63, 88] on div "4 Parecian las más suaves 9.4% 18 votes" at bounding box center [135, 151] width 181 height 19
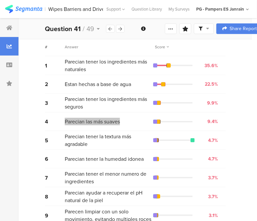
scroll to position [109, 0]
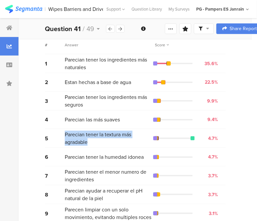
drag, startPoint x: 91, startPoint y: 130, endPoint x: 63, endPoint y: 124, distance: 28.6
click at [63, 88] on div "5 Parecian tener la textura más agradable 4.7% 9 votes" at bounding box center [135, 138] width 181 height 19
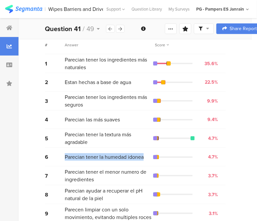
drag, startPoint x: 150, startPoint y: 144, endPoint x: 61, endPoint y: 146, distance: 88.9
click at [61, 88] on div "6 Parecian tener la humedad idonea 4.7% 9 votes" at bounding box center [135, 157] width 181 height 19
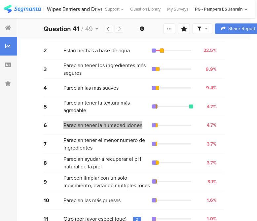
scroll to position [141, 0]
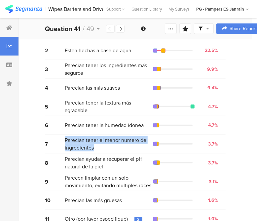
drag, startPoint x: 118, startPoint y: 134, endPoint x: 66, endPoint y: 131, distance: 52.0
click at [66, 88] on span "Parecian tener el menor numero de ingredientes" at bounding box center [108, 143] width 87 height 15
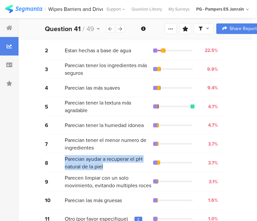
drag, startPoint x: 108, startPoint y: 154, endPoint x: 62, endPoint y: 149, distance: 45.5
click at [62, 88] on div "8 Parecian ayudar a recuperar el pH natural de la piel 3.7% 7 votes" at bounding box center [135, 162] width 181 height 19
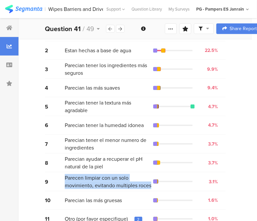
drag, startPoint x: 150, startPoint y: 173, endPoint x: 64, endPoint y: 162, distance: 87.3
click at [64, 88] on div "9 Parecen limpiar con un solo movimiento, evitando multiples roces 3.1% 6 votes" at bounding box center [135, 181] width 181 height 19
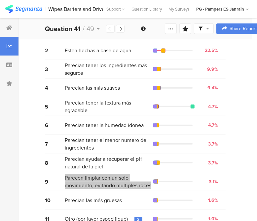
scroll to position [0, 0]
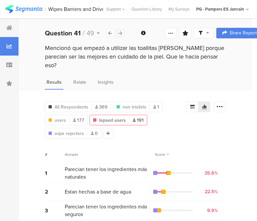
click at [119, 31] on icon at bounding box center [121, 33] width 4 height 4
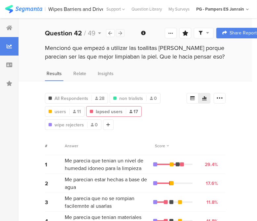
click at [119, 31] on icon at bounding box center [121, 33] width 4 height 4
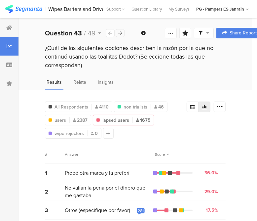
click at [119, 31] on icon at bounding box center [121, 33] width 4 height 4
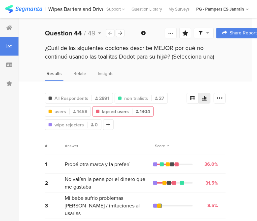
drag, startPoint x: 194, startPoint y: 58, endPoint x: 40, endPoint y: 47, distance: 153.8
click at [40, 47] on div "¿Cuál de las siguientes opciones describe MEJOR por qué no continuó usando las …" at bounding box center [136, 53] width 234 height 19
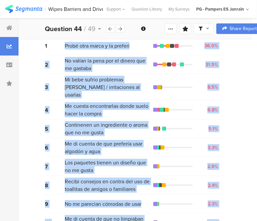
scroll to position [141, 0]
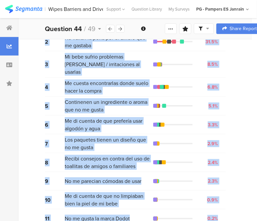
drag, startPoint x: 62, startPoint y: 117, endPoint x: 228, endPoint y: 206, distance: 188.1
click at [226, 88] on div "1 Probé otra marca y la preferí 36.0% 506 votes 2 No valían la pena por el dine…" at bounding box center [135, 121] width 181 height 214
click at [87, 88] on span "Los paquetes tienen un diseño que no me gusta" at bounding box center [108, 143] width 87 height 15
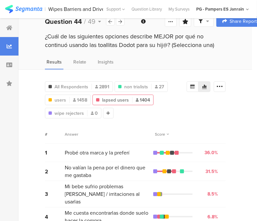
scroll to position [0, 0]
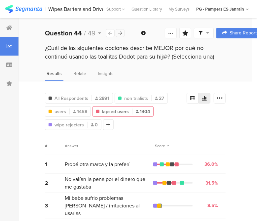
click at [121, 33] on icon at bounding box center [121, 33] width 4 height 4
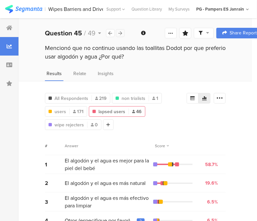
click at [119, 36] on div at bounding box center [120, 33] width 9 height 8
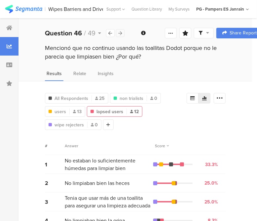
click at [122, 34] on div at bounding box center [120, 33] width 9 height 8
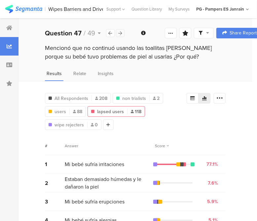
click at [124, 30] on div at bounding box center [120, 33] width 9 height 8
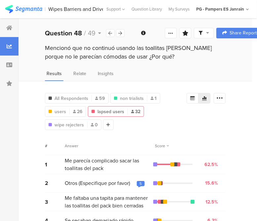
scroll to position [5, 0]
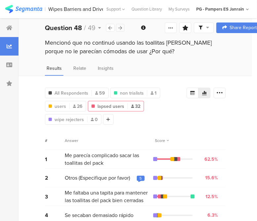
click at [121, 28] on icon at bounding box center [121, 28] width 4 height 4
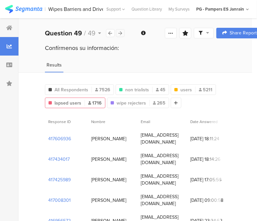
click at [120, 34] on icon at bounding box center [121, 33] width 4 height 4
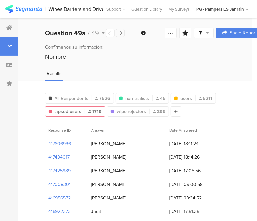
click at [120, 34] on icon at bounding box center [121, 33] width 4 height 4
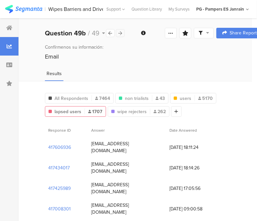
click at [120, 34] on icon at bounding box center [121, 33] width 4 height 4
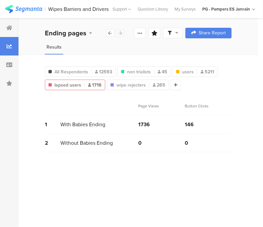
click at [120, 34] on div "Ending pages" at bounding box center [85, 33] width 80 height 10
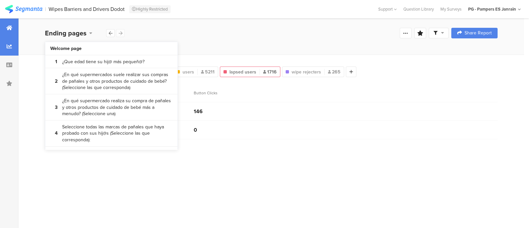
click at [7, 30] on icon at bounding box center [9, 27] width 6 height 5
